Goal: Task Accomplishment & Management: Manage account settings

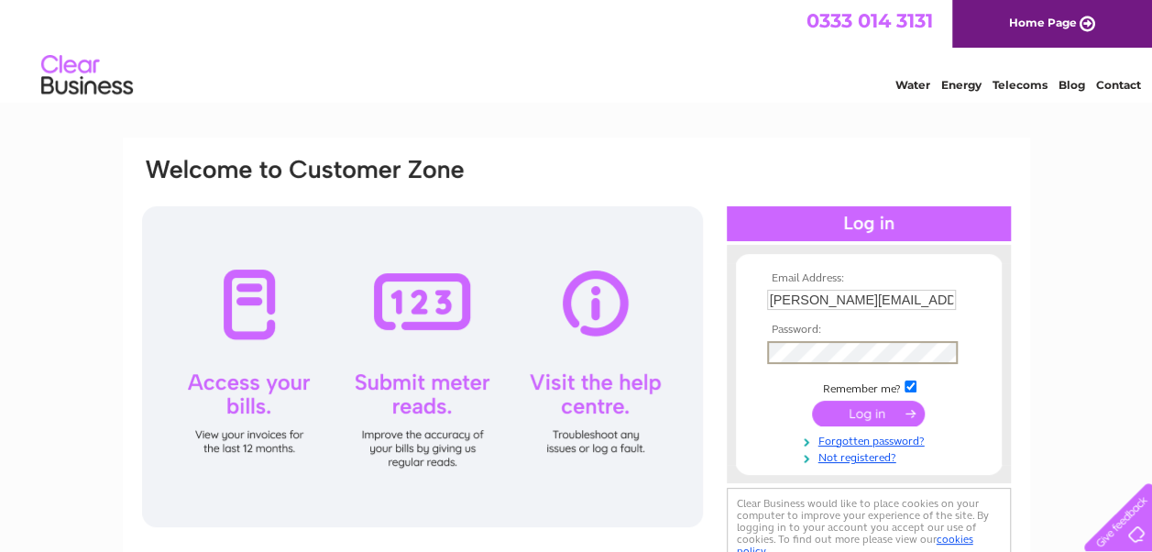
click at [812, 400] on input "submit" at bounding box center [868, 413] width 113 height 26
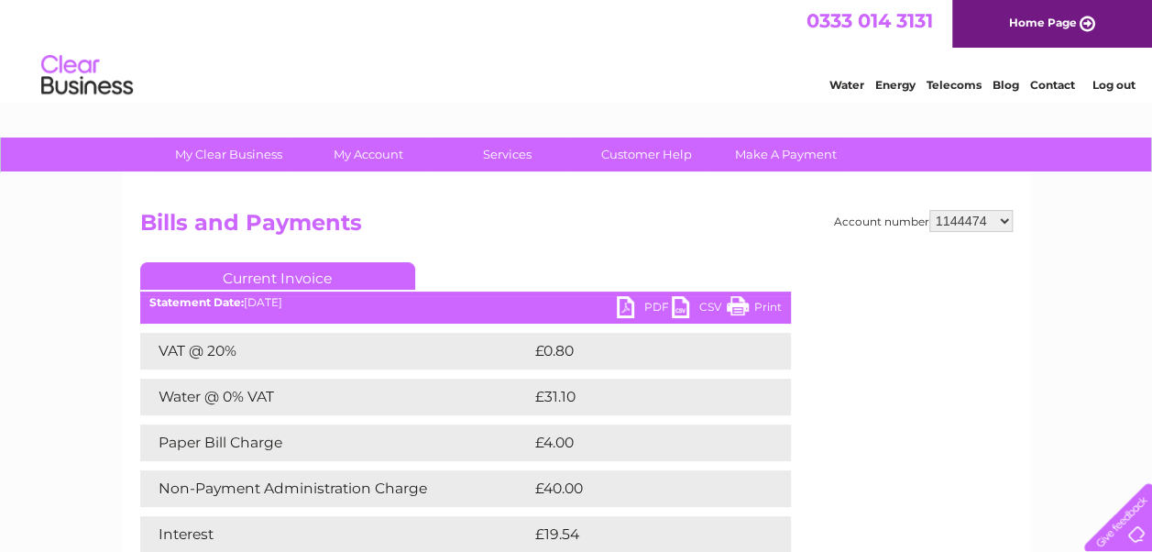
click at [940, 220] on select "910519 924735 949926 953550 995586 1144474 1147038 30264617 30291883 30294298 3…" at bounding box center [970, 221] width 83 height 22
select select "30298522"
click at [929, 210] on select "910519 924735 949926 953550 995586 1144474 1147038 30264617 30291883 30294298 3…" at bounding box center [970, 221] width 83 height 22
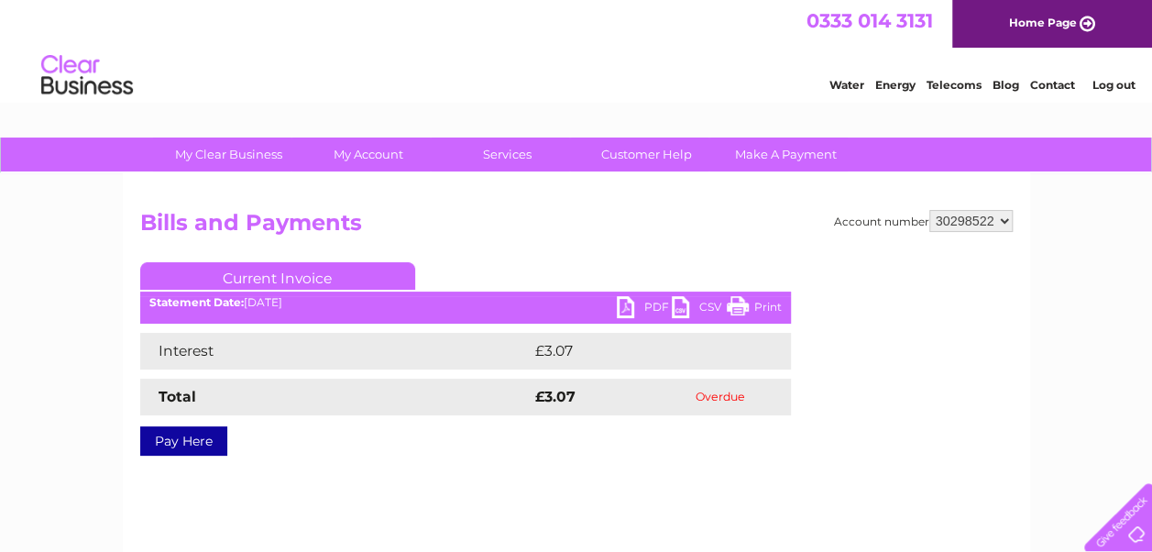
click at [627, 312] on link "PDF" at bounding box center [644, 309] width 55 height 27
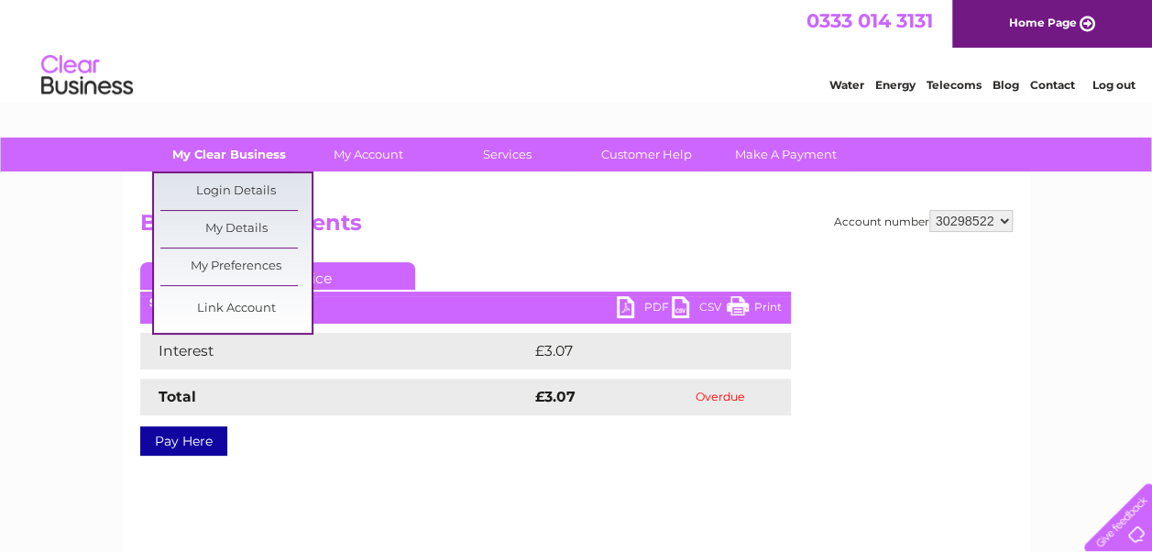
click at [253, 163] on link "My Clear Business" at bounding box center [228, 154] width 151 height 34
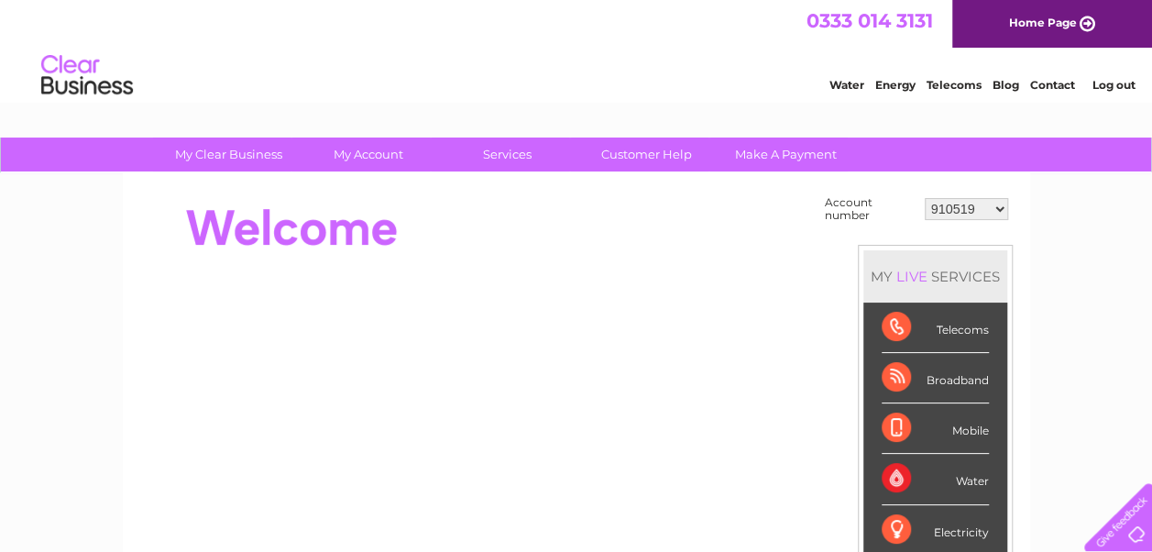
click at [960, 209] on select "910519 924735 949926 953550 995586 1144474 1147038 30264617 30291883 30294298 3…" at bounding box center [966, 209] width 83 height 22
select select "30298522"
click at [925, 198] on select "910519 924735 949926 953550 995586 1144474 1147038 30264617 30291883 30294298 3…" at bounding box center [966, 209] width 83 height 22
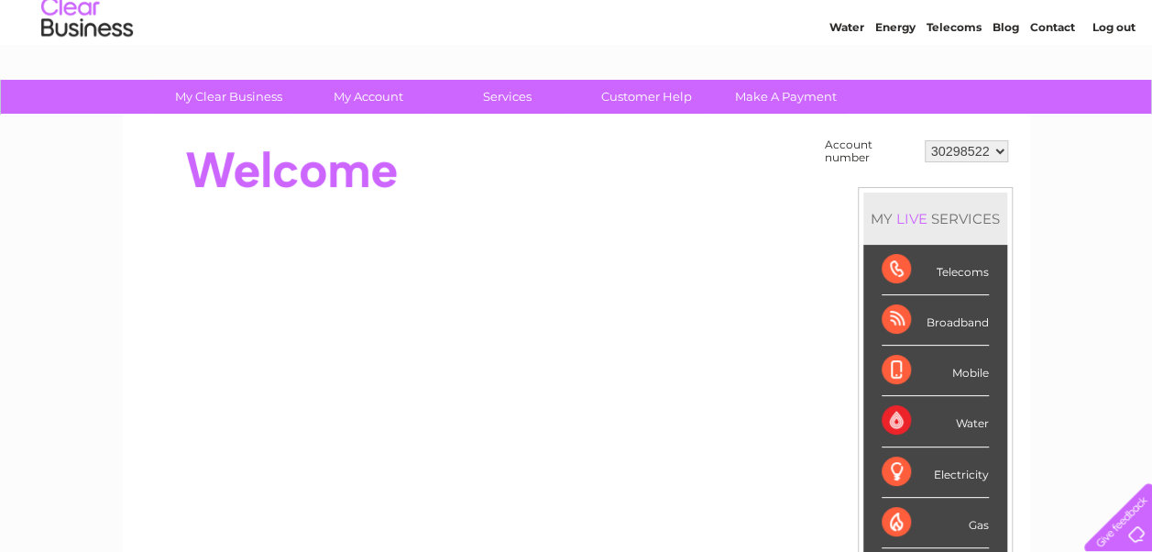
scroll to position [55, 0]
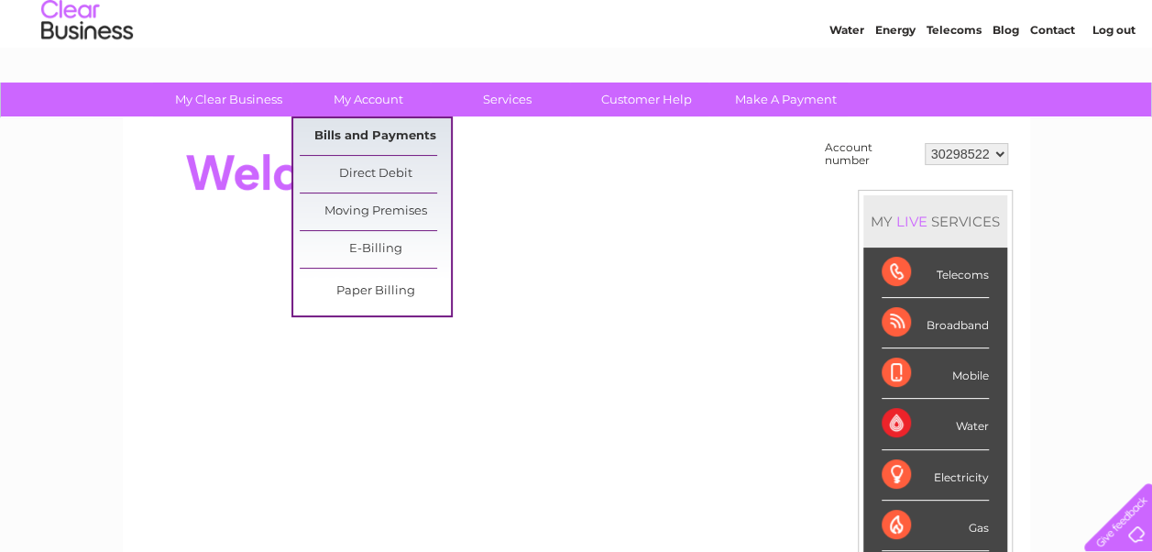
click at [367, 130] on link "Bills and Payments" at bounding box center [375, 136] width 151 height 37
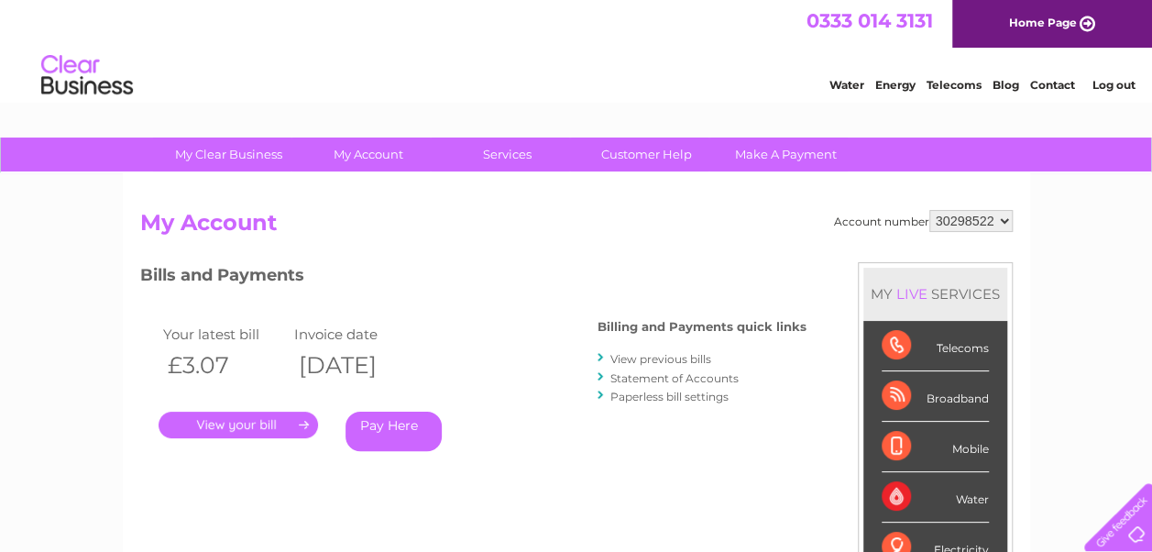
click at [686, 373] on link "Statement of Accounts" at bounding box center [674, 378] width 128 height 14
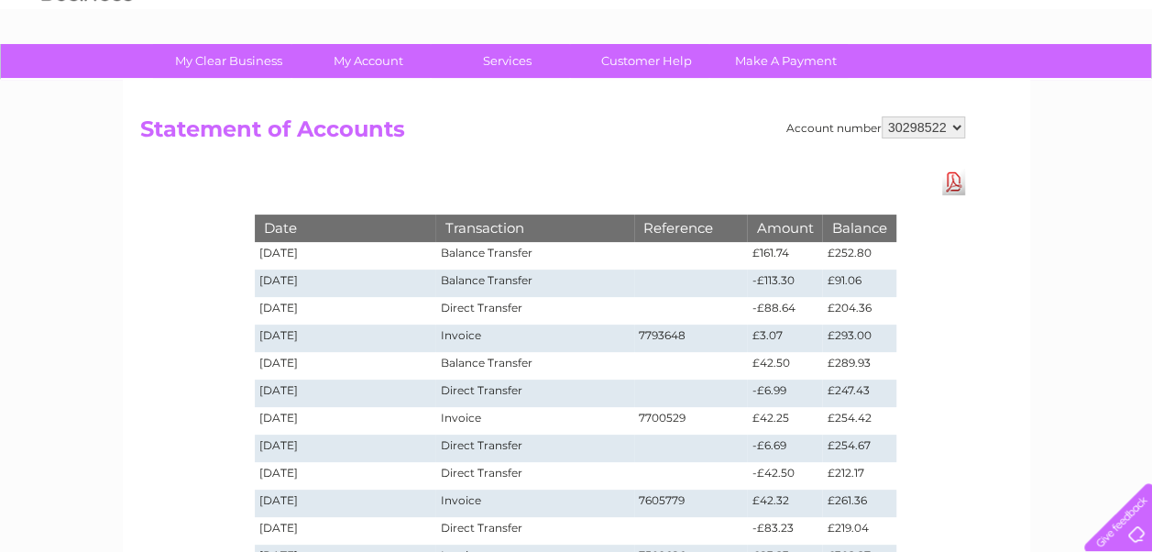
scroll to position [101, 0]
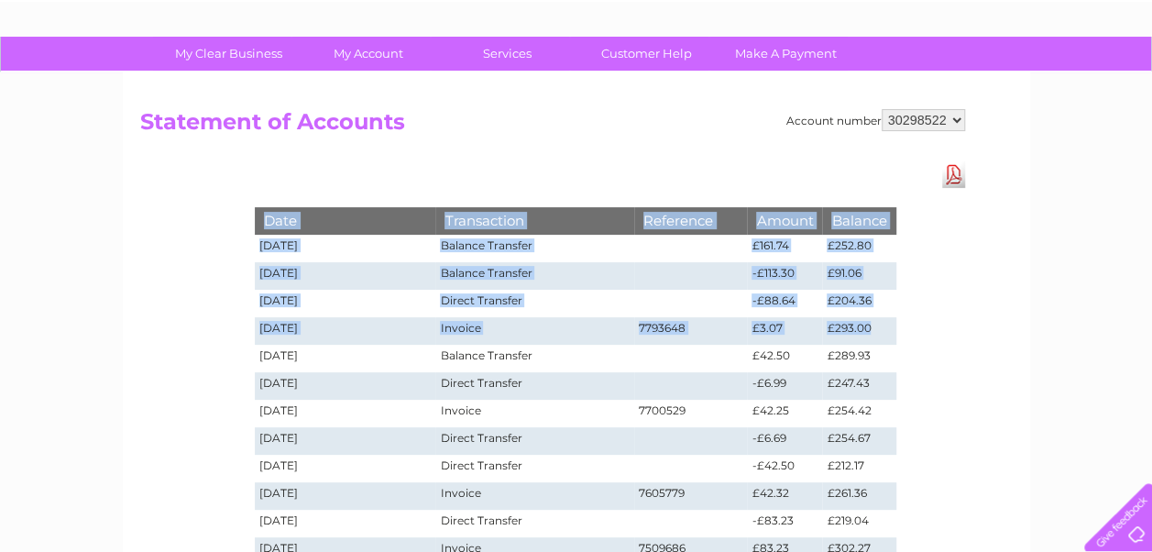
drag, startPoint x: 876, startPoint y: 324, endPoint x: 241, endPoint y: 246, distance: 639.8
click at [241, 246] on div "Date Transaction Reference Amount Balance [DATE] Balance Transfer £161.74 £252.…" at bounding box center [575, 486] width 733 height 651
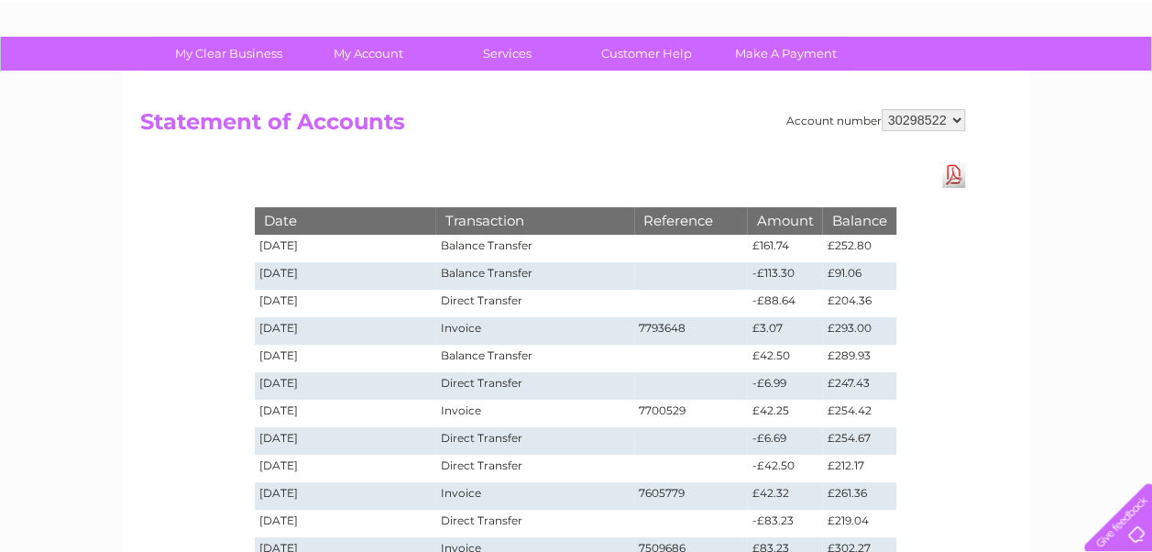
click at [963, 334] on div "Account number 910519 924735 949926 953550 995586 1144474 1147038 30264617 3029…" at bounding box center [576, 452] width 907 height 760
